Goal: Information Seeking & Learning: Learn about a topic

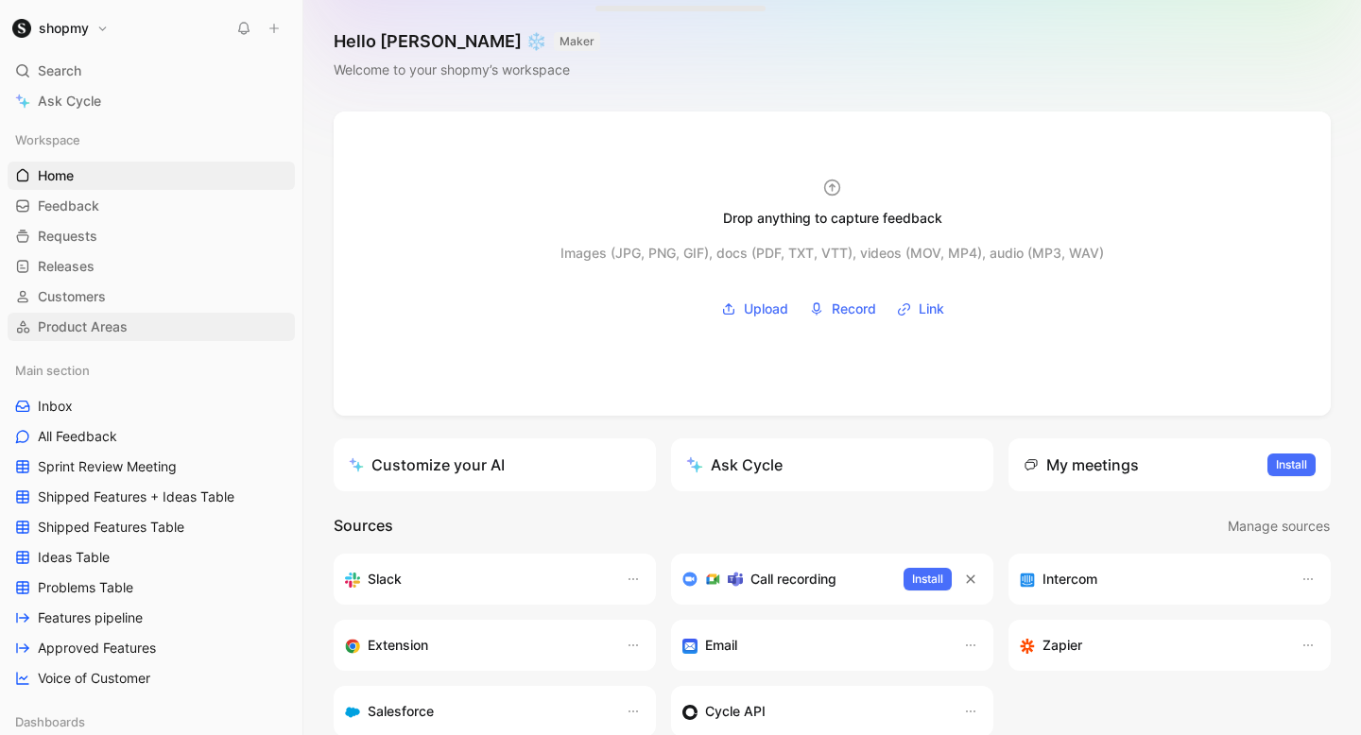
click at [156, 339] on link "Product Areas" at bounding box center [151, 327] width 287 height 28
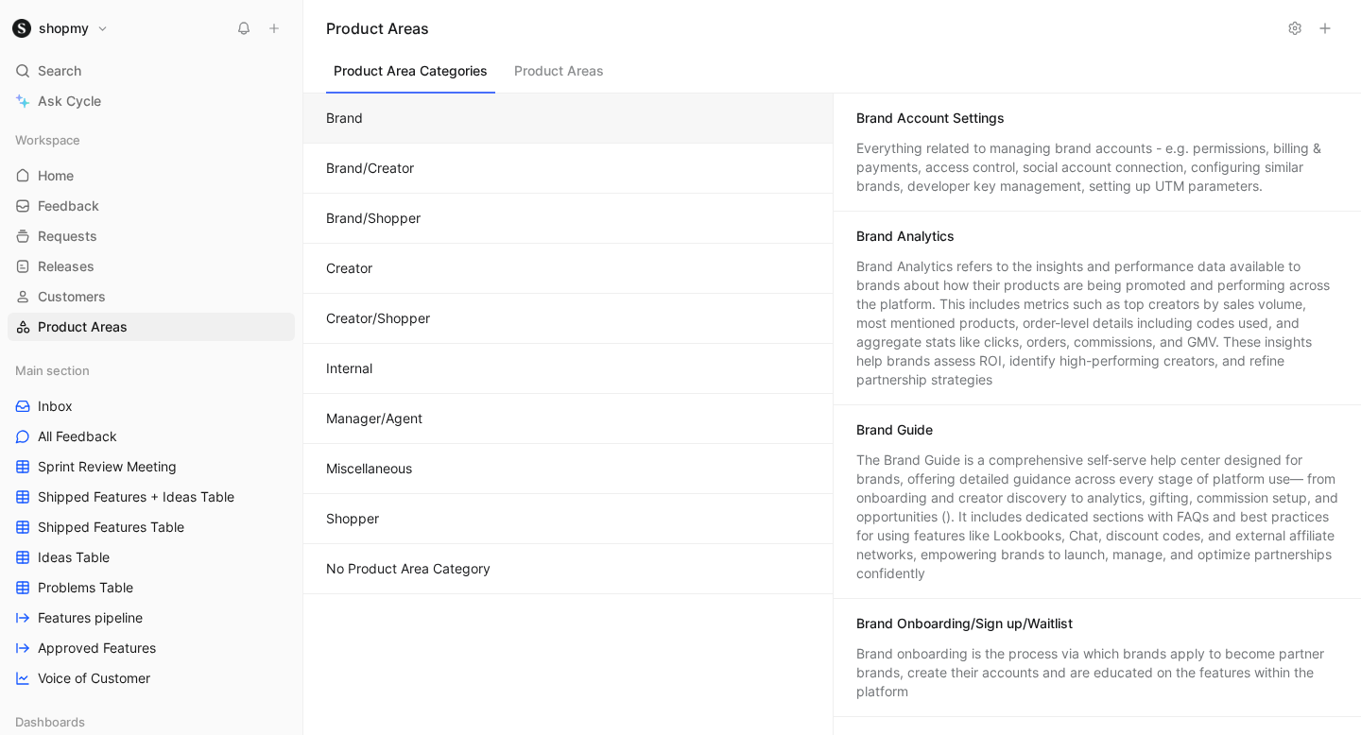
click at [563, 72] on button "Product Areas" at bounding box center [559, 76] width 105 height 36
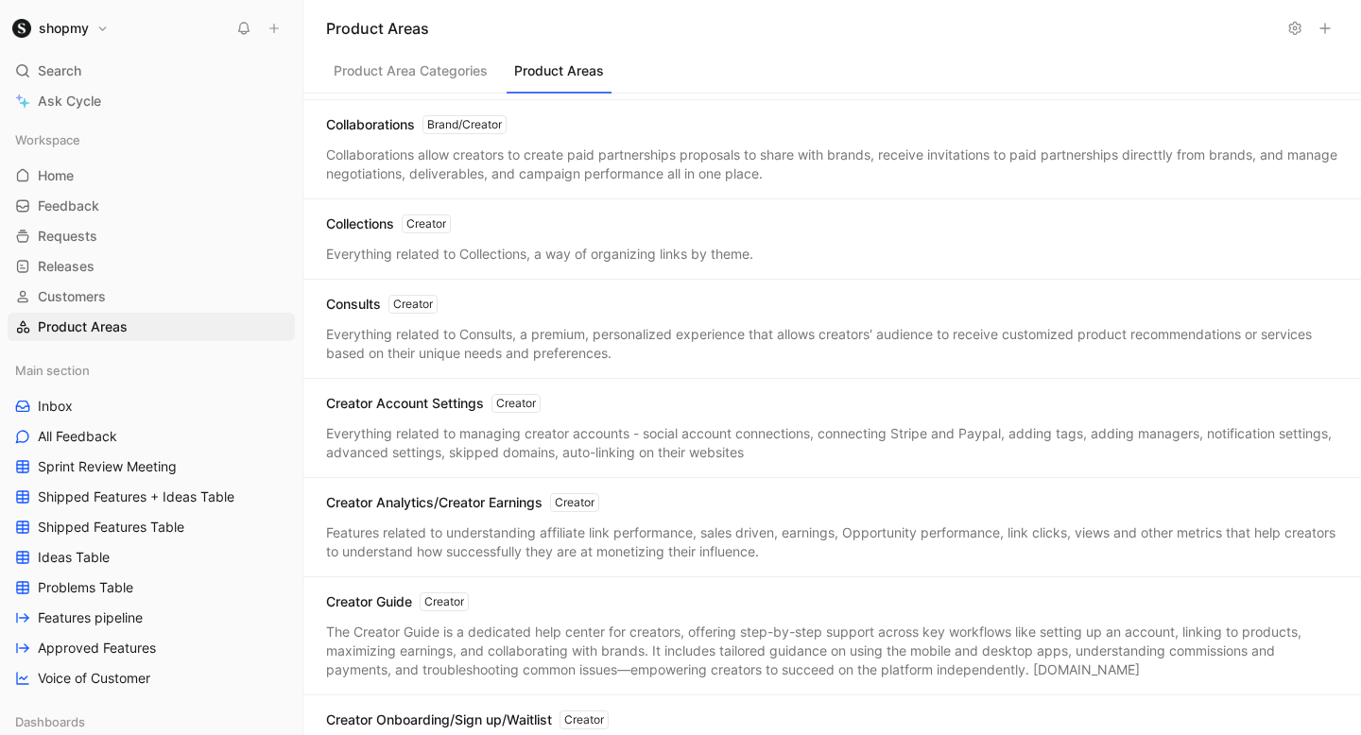
scroll to position [1178, 0]
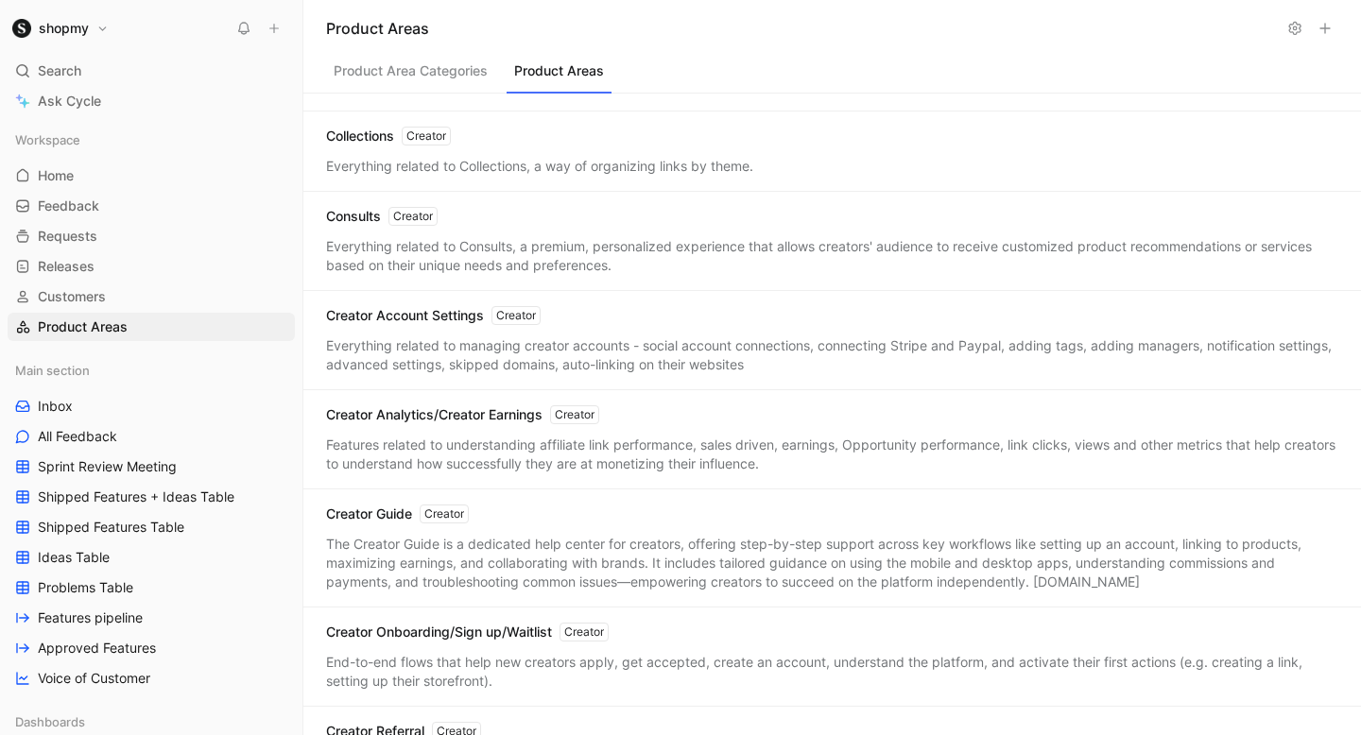
click at [445, 406] on div "Creator Analytics/Creator Earnings Creator" at bounding box center [462, 415] width 273 height 19
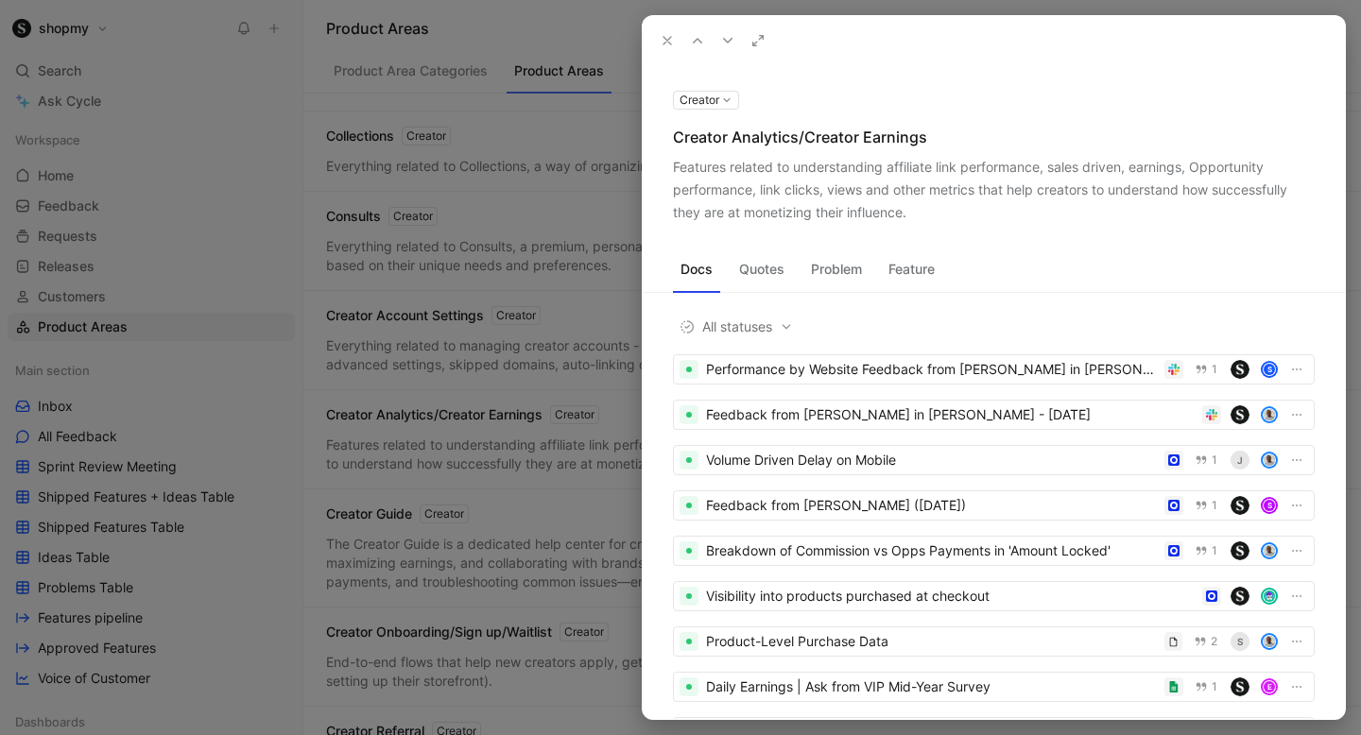
click at [765, 273] on button "Quotes" at bounding box center [762, 269] width 61 height 30
click at [756, 268] on button "Quotes" at bounding box center [762, 269] width 61 height 30
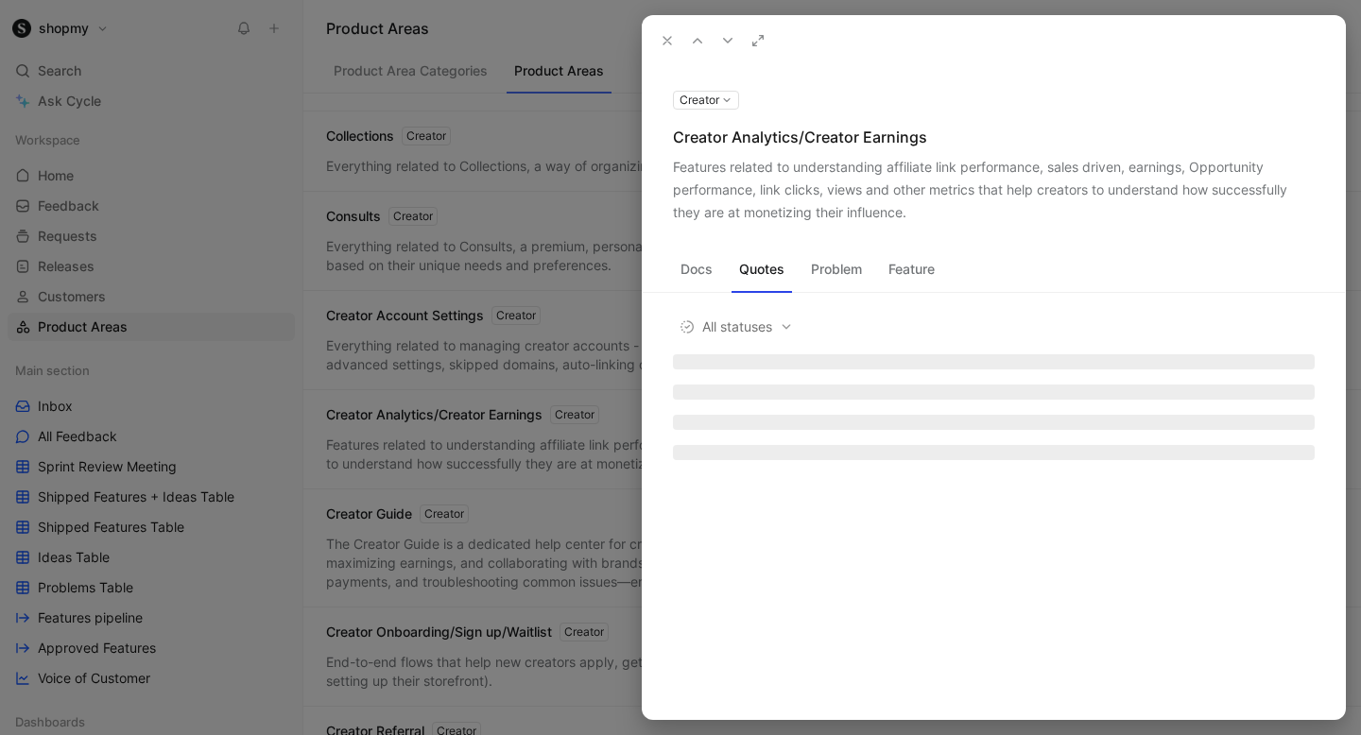
click at [752, 47] on icon at bounding box center [758, 40] width 15 height 15
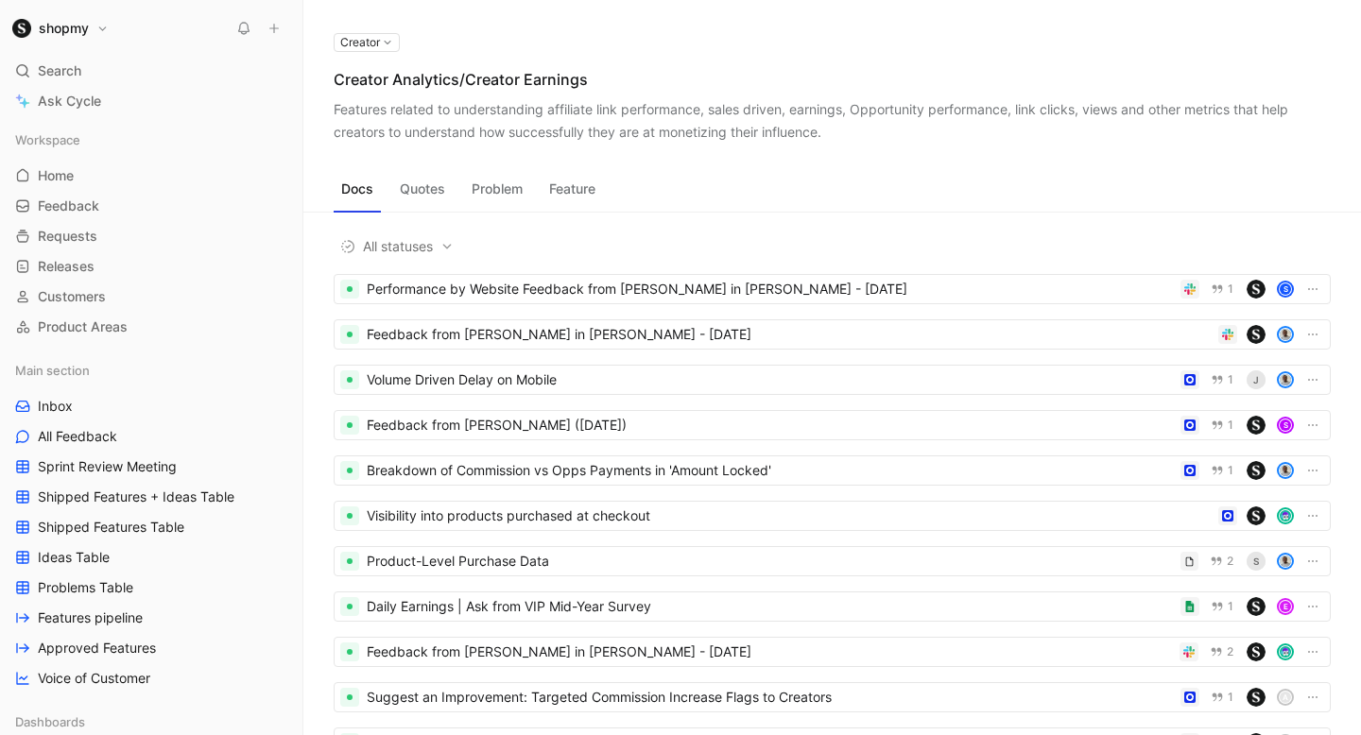
click at [425, 189] on button "Quotes" at bounding box center [422, 189] width 61 height 30
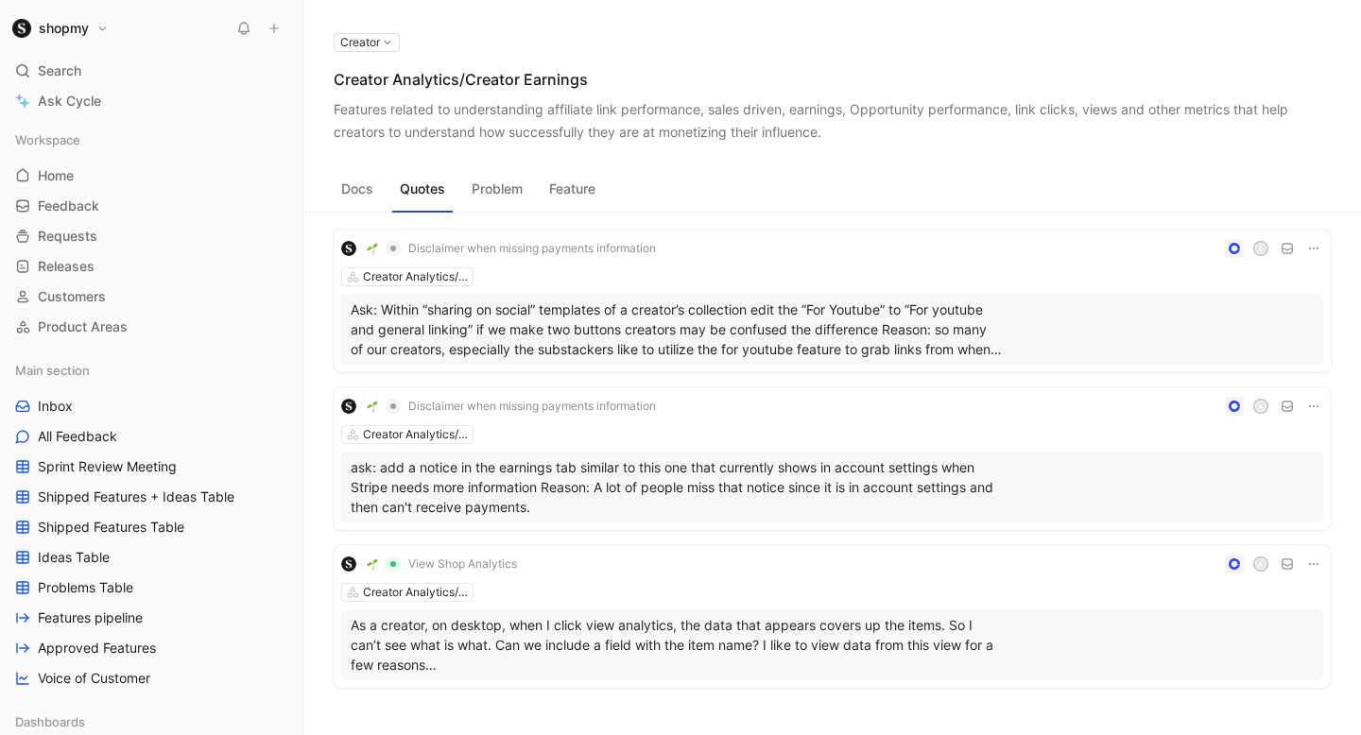
scroll to position [4079, 0]
